Goal: Navigation & Orientation: Find specific page/section

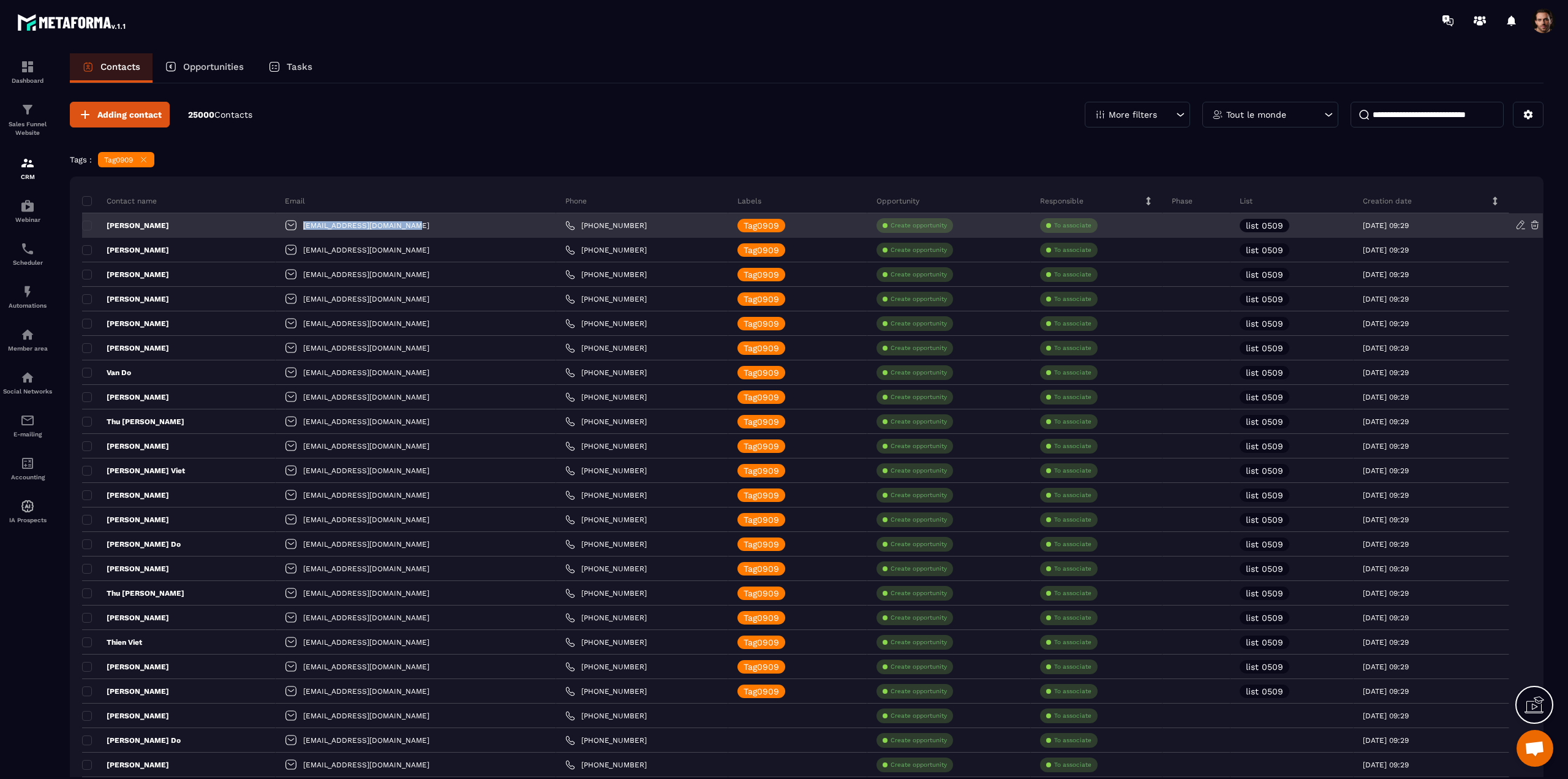
click at [275, 229] on div "[EMAIL_ADDRESS][DOMAIN_NAME]" at bounding box center [415, 225] width 280 height 25
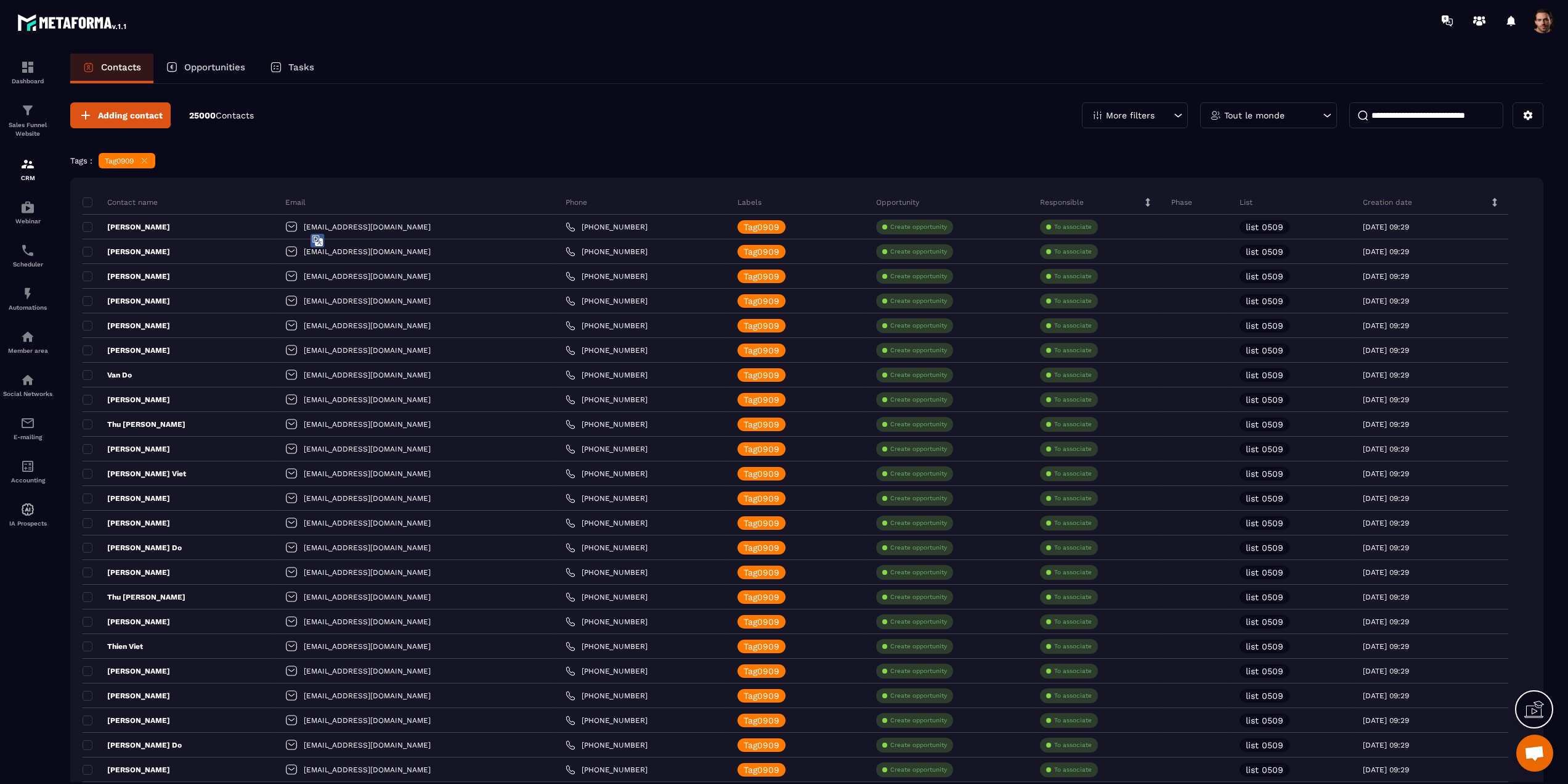
drag, startPoint x: 437, startPoint y: 147, endPoint x: 427, endPoint y: 152, distance: 11.2
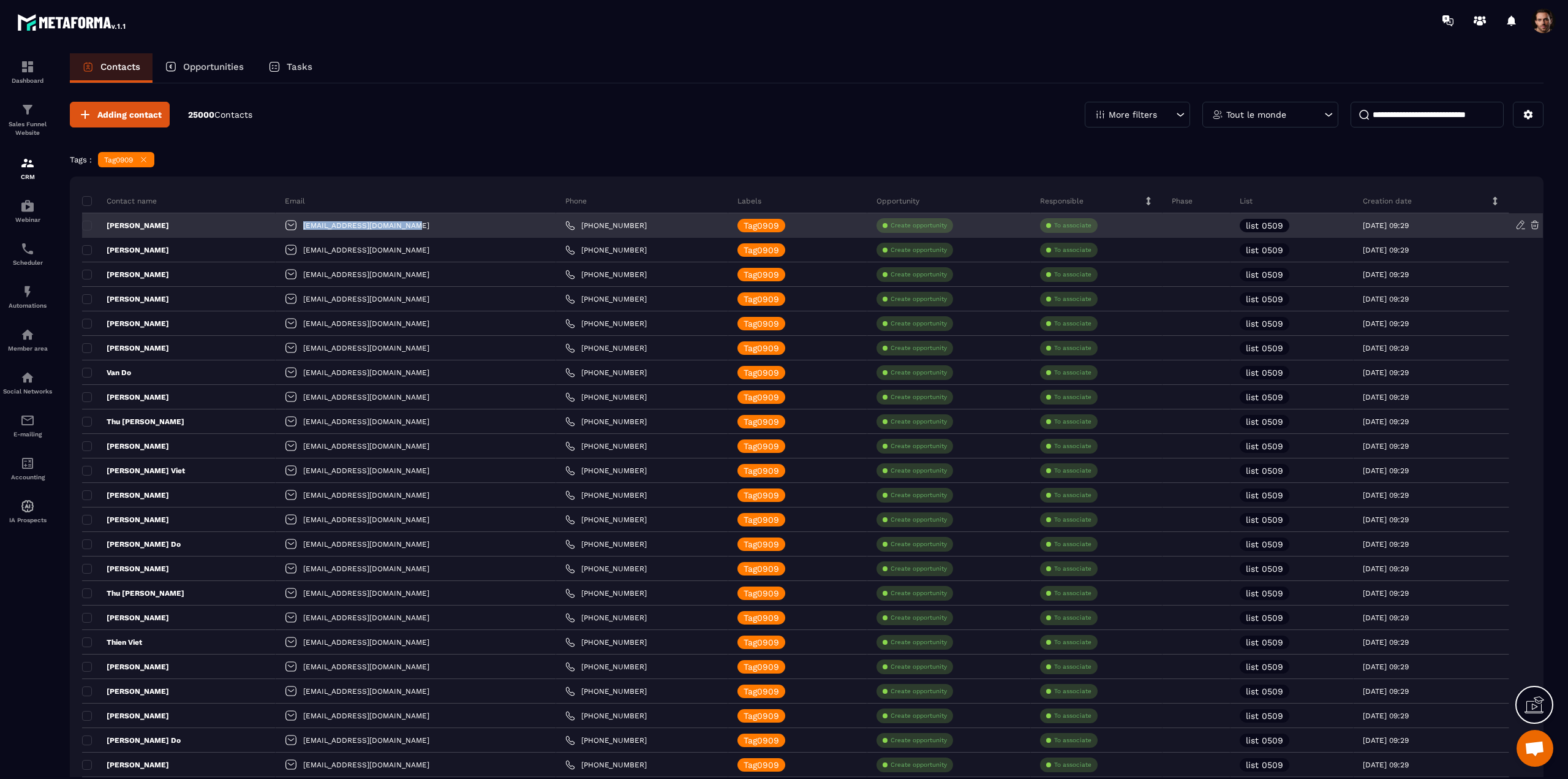
drag, startPoint x: 370, startPoint y: 224, endPoint x: 258, endPoint y: 232, distance: 112.3
click at [275, 232] on div "[EMAIL_ADDRESS][DOMAIN_NAME]" at bounding box center [415, 225] width 280 height 25
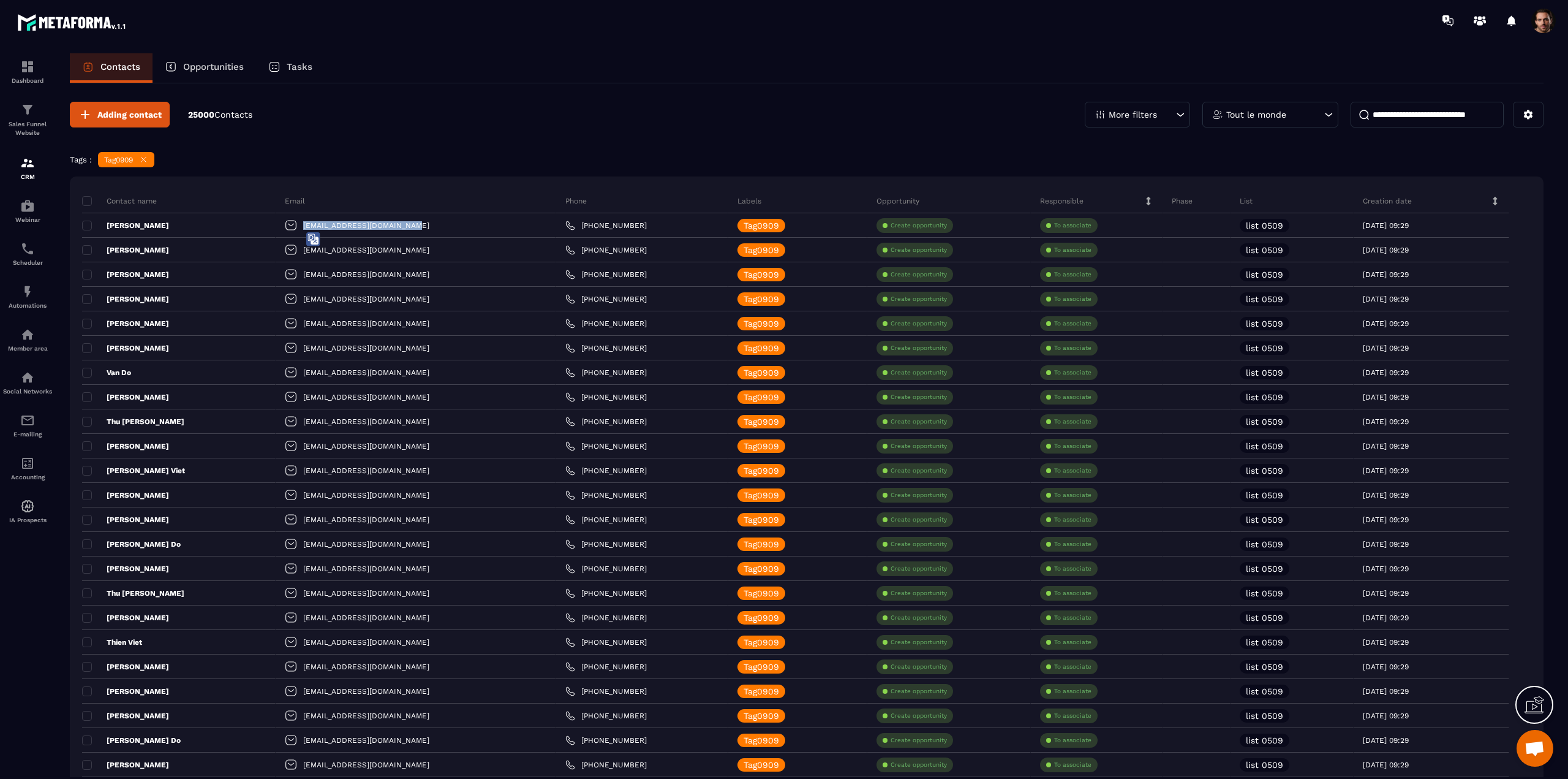
copy p "[EMAIL_ADDRESS][DOMAIN_NAME]"
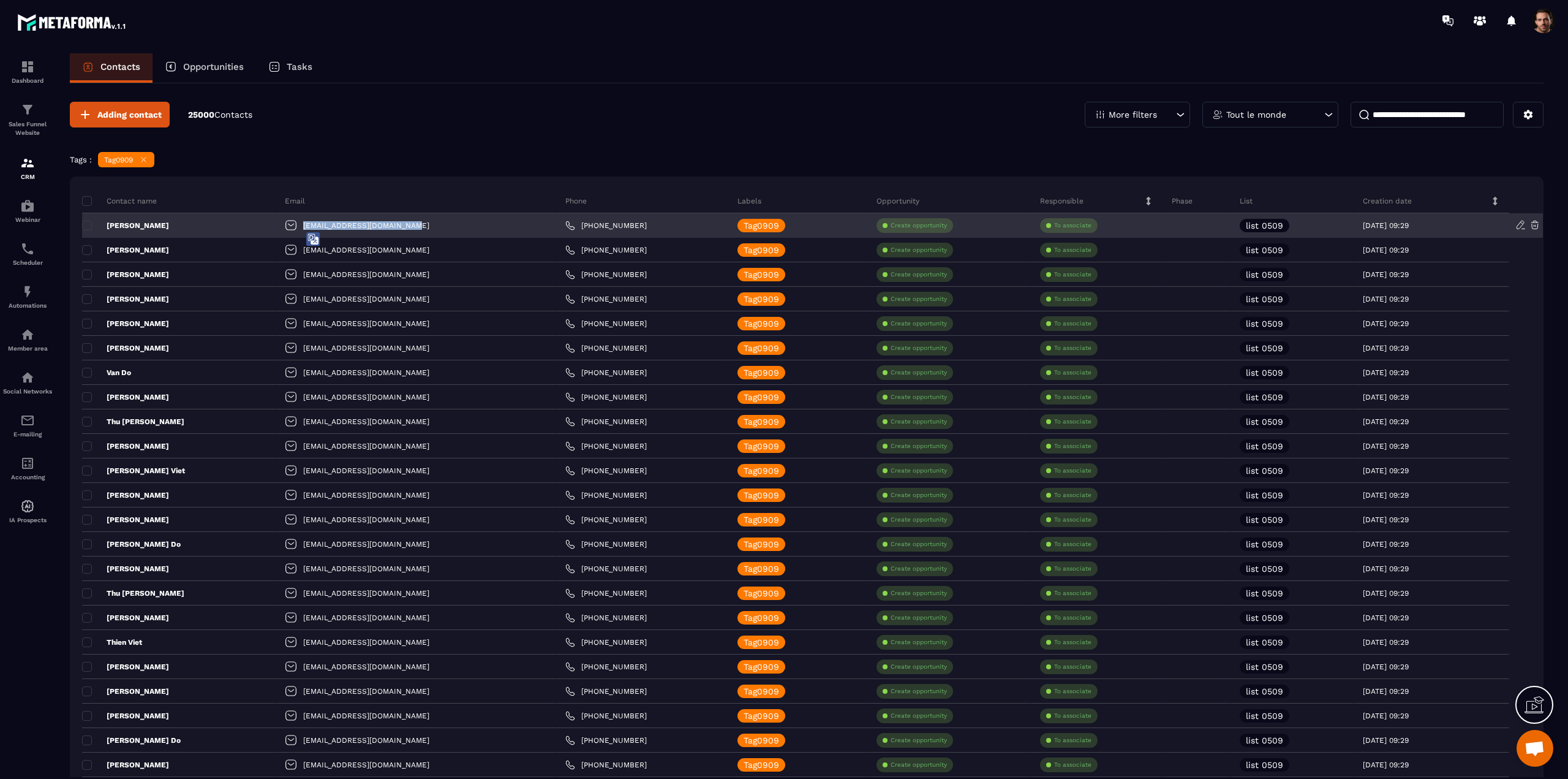
copy p "[EMAIL_ADDRESS][DOMAIN_NAME]"
click at [372, 227] on div "[EMAIL_ADDRESS][DOMAIN_NAME]" at bounding box center [415, 225] width 280 height 25
drag, startPoint x: 371, startPoint y: 226, endPoint x: 259, endPoint y: 221, distance: 112.1
click at [275, 221] on div "[EMAIL_ADDRESS][DOMAIN_NAME]" at bounding box center [415, 225] width 280 height 25
copy p "[EMAIL_ADDRESS][DOMAIN_NAME]"
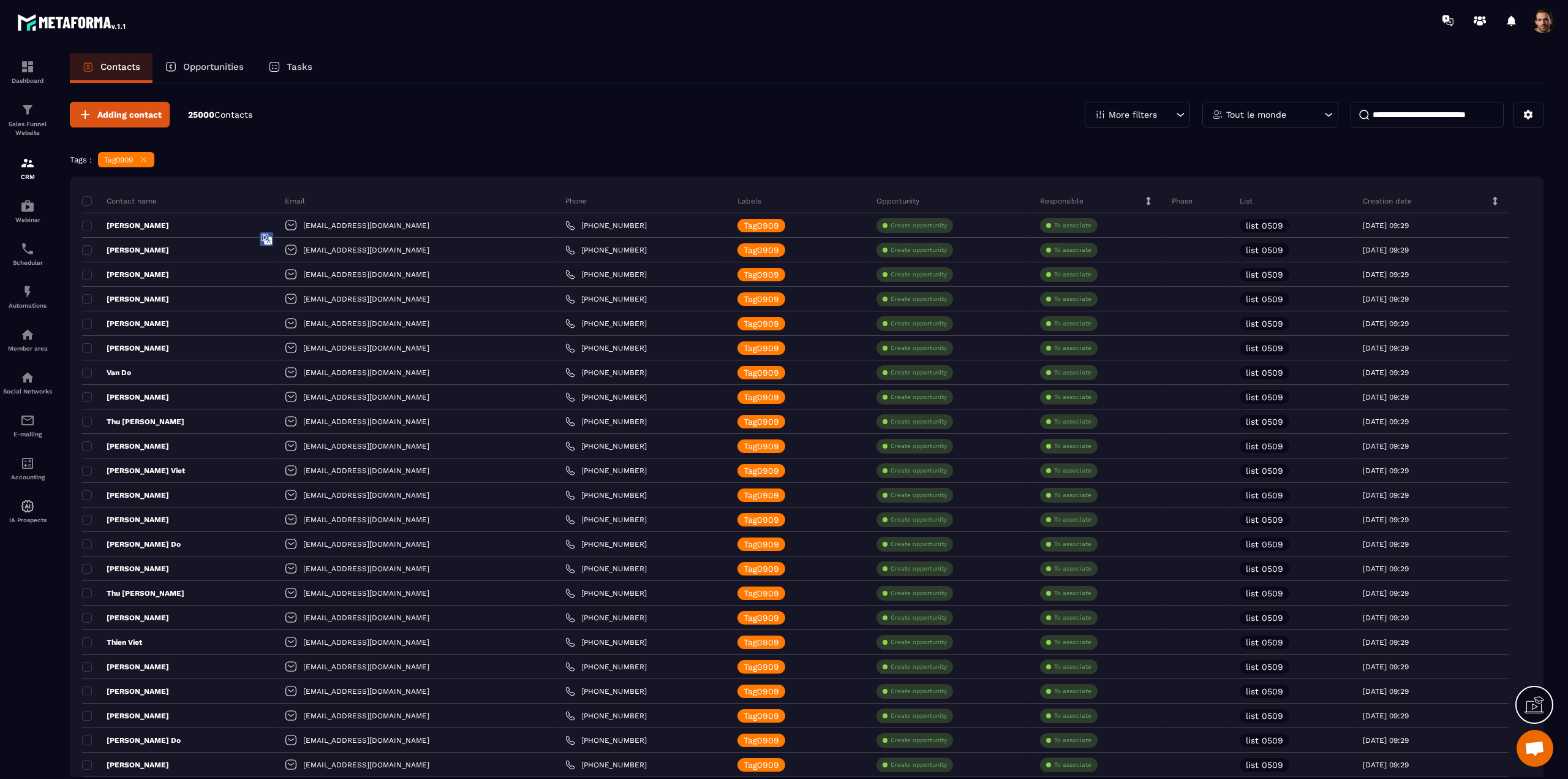
click at [1541, 27] on span at bounding box center [1542, 21] width 25 height 25
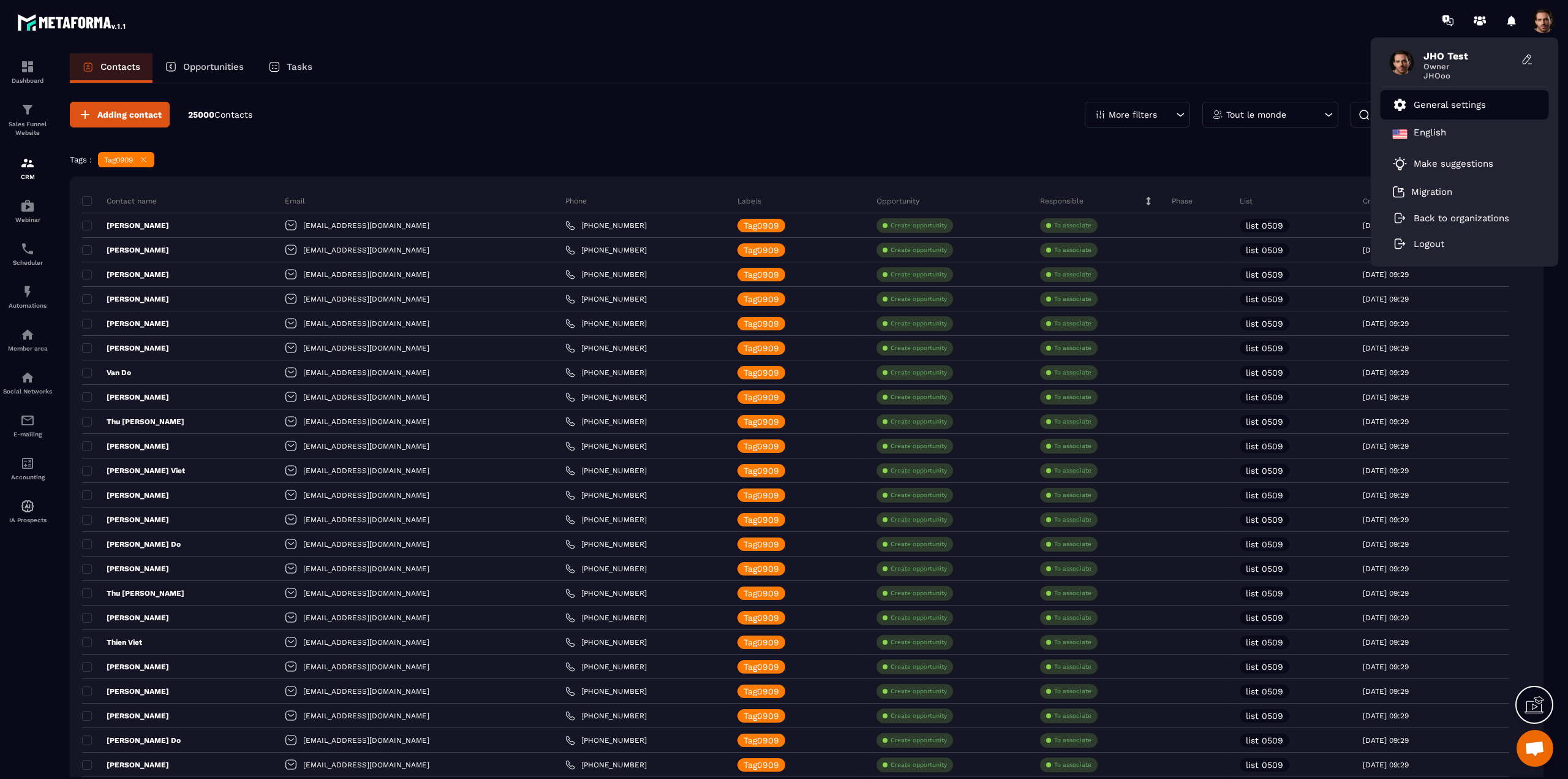
click at [1435, 111] on link "General settings" at bounding box center [1438, 104] width 93 height 15
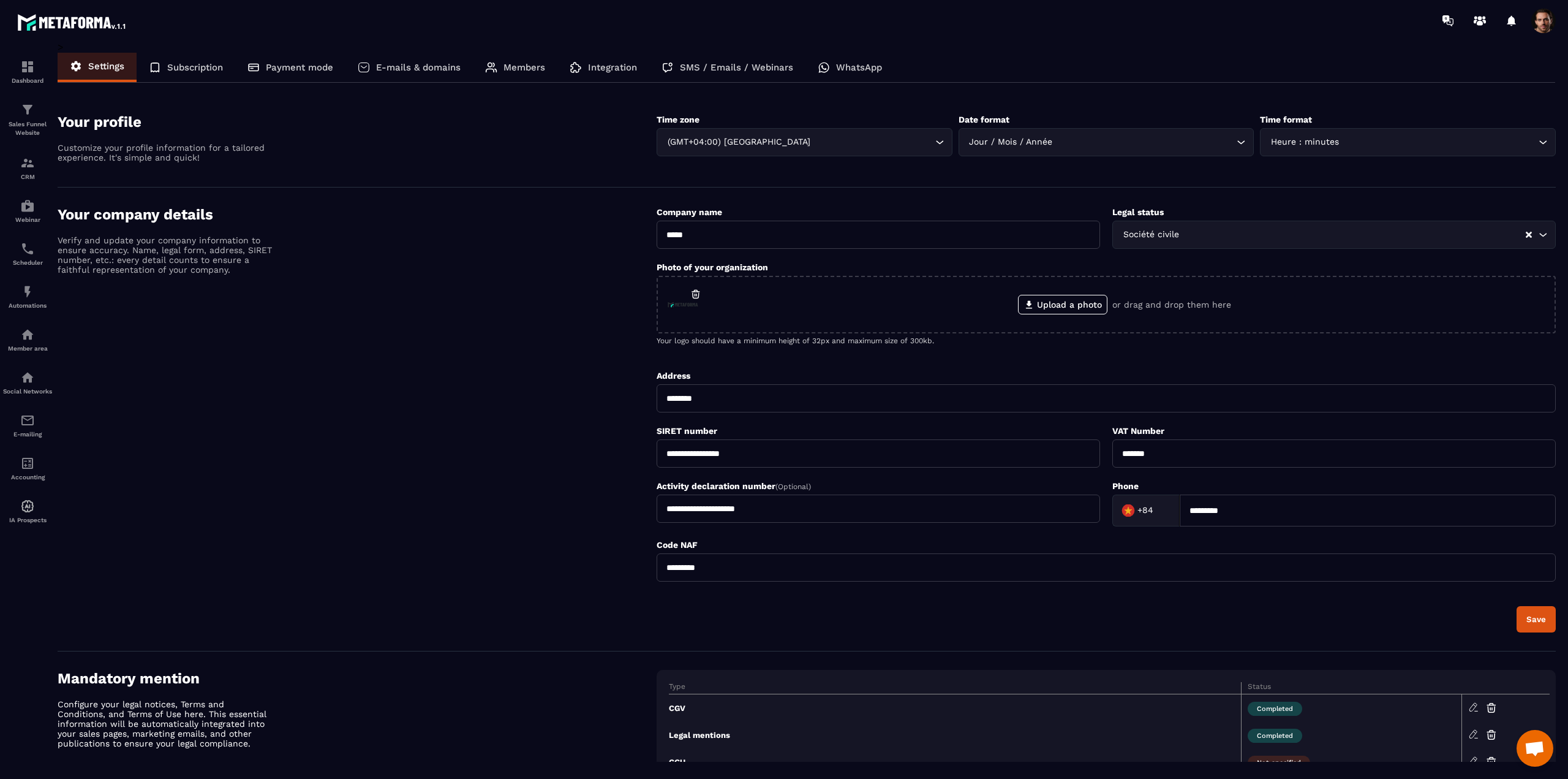
click at [720, 71] on p "SMS / Emails / Webinars" at bounding box center [735, 67] width 113 height 11
